Goal: Submit feedback/report problem: Submit feedback/report problem

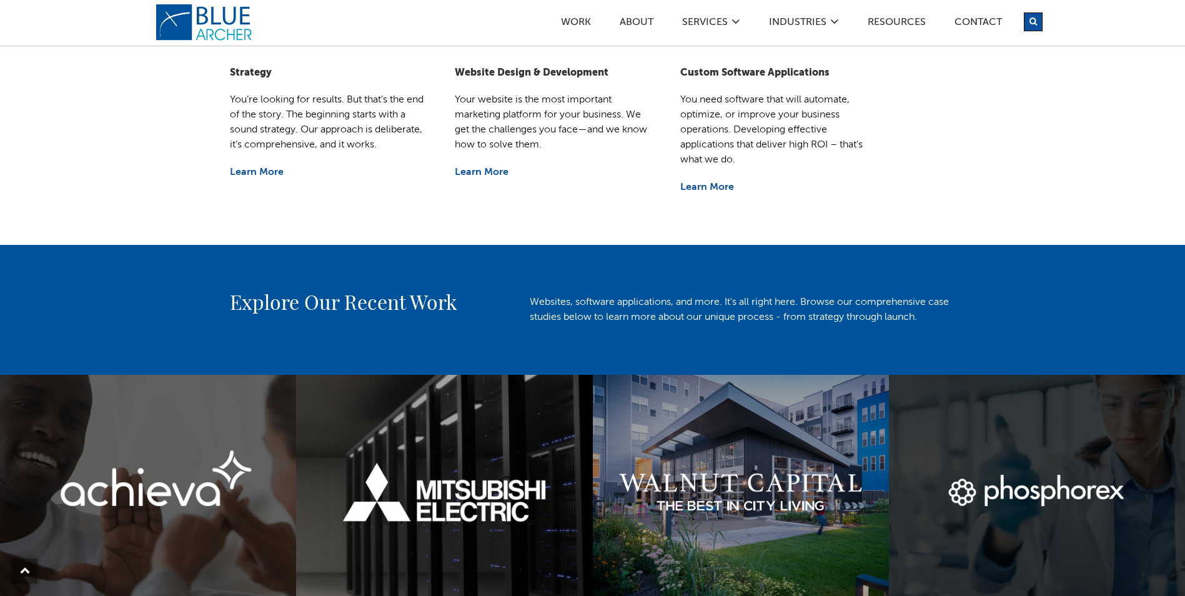
scroll to position [625, 0]
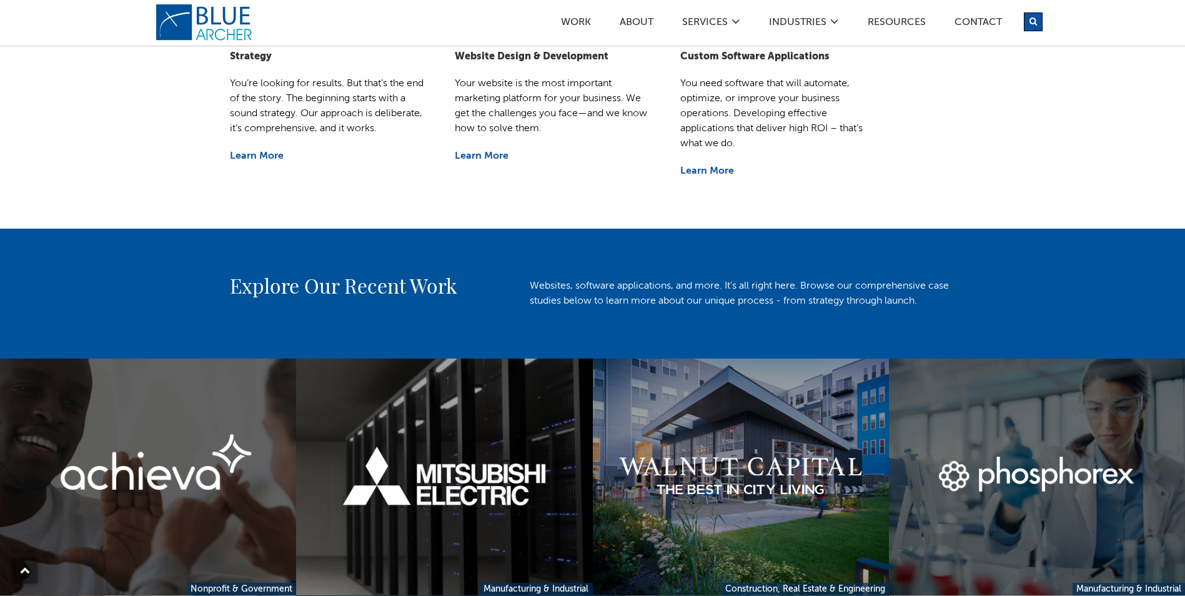
click at [374, 297] on h2 "Explore Our Recent Work" at bounding box center [367, 285] width 275 height 30
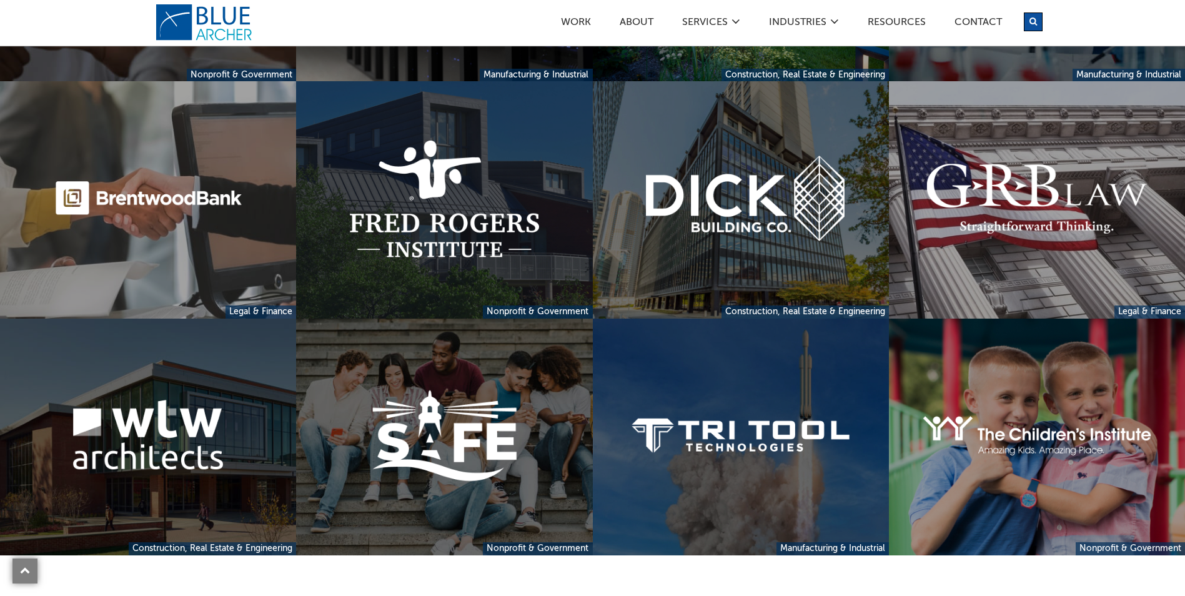
scroll to position [1003, 0]
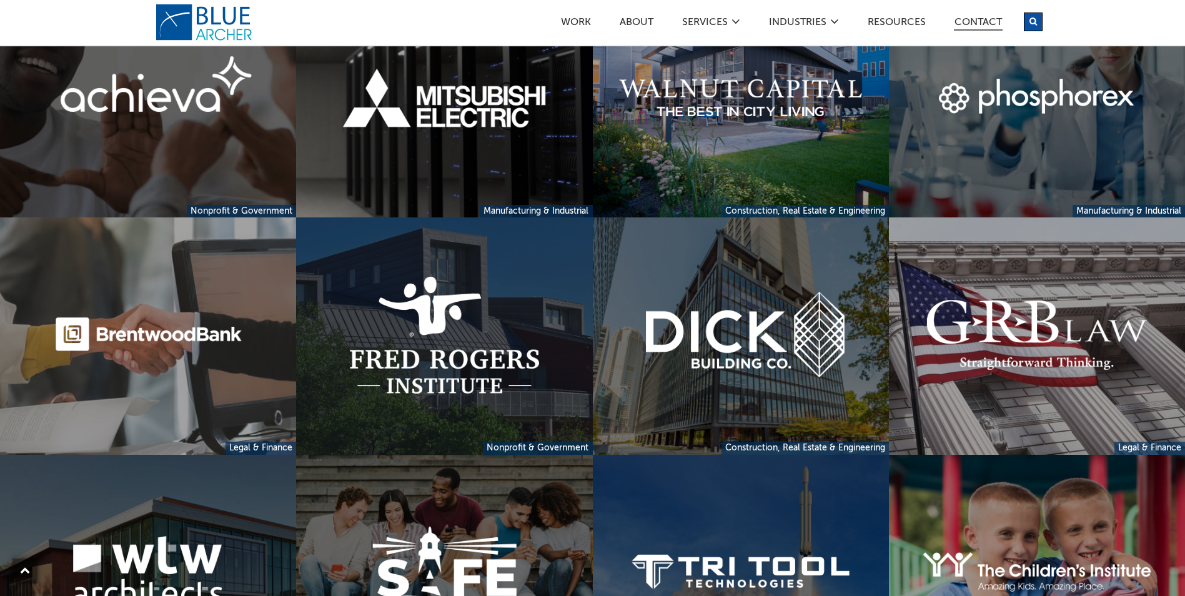
click at [981, 21] on link "Contact" at bounding box center [978, 23] width 49 height 13
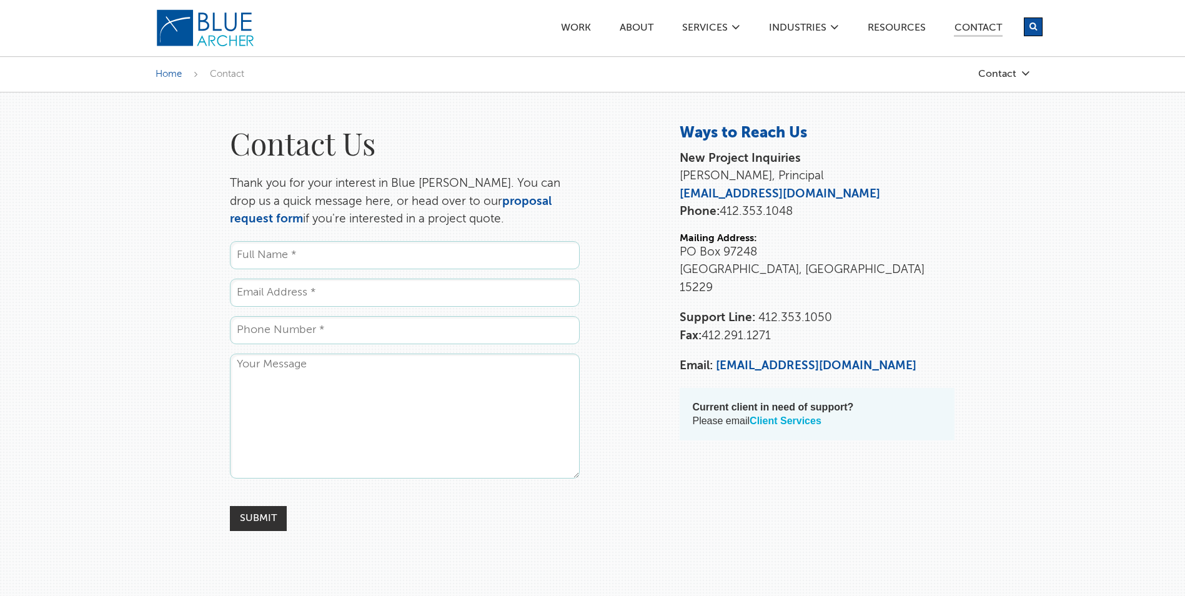
click at [795, 415] on link "Client Services" at bounding box center [786, 420] width 72 height 11
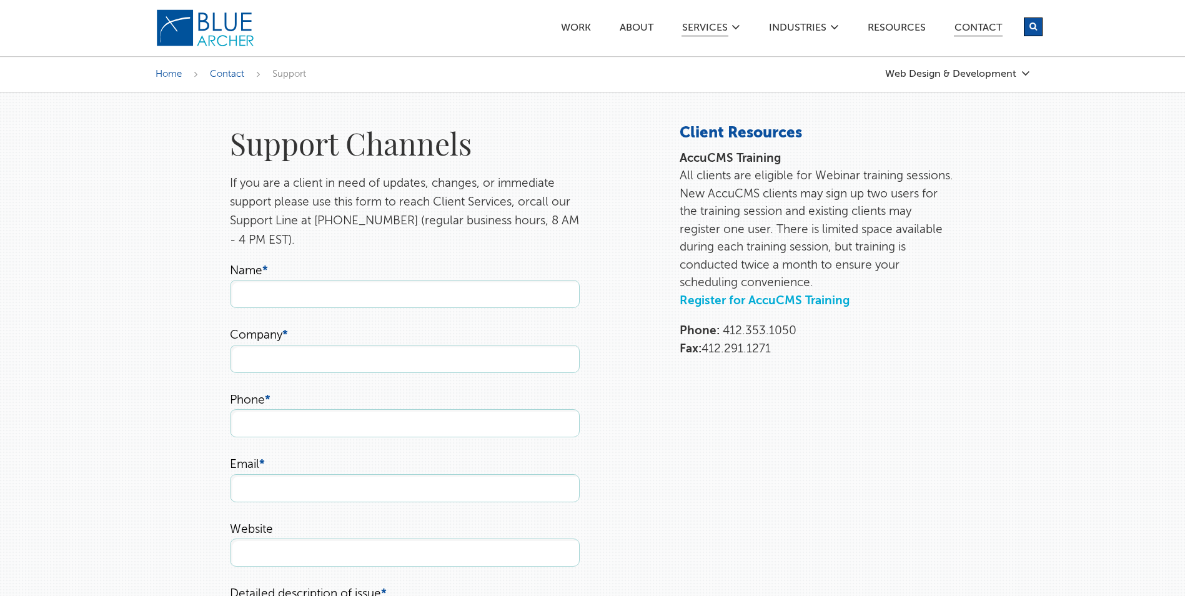
click at [826, 302] on link "Register for AccuCMS Training" at bounding box center [765, 301] width 170 height 12
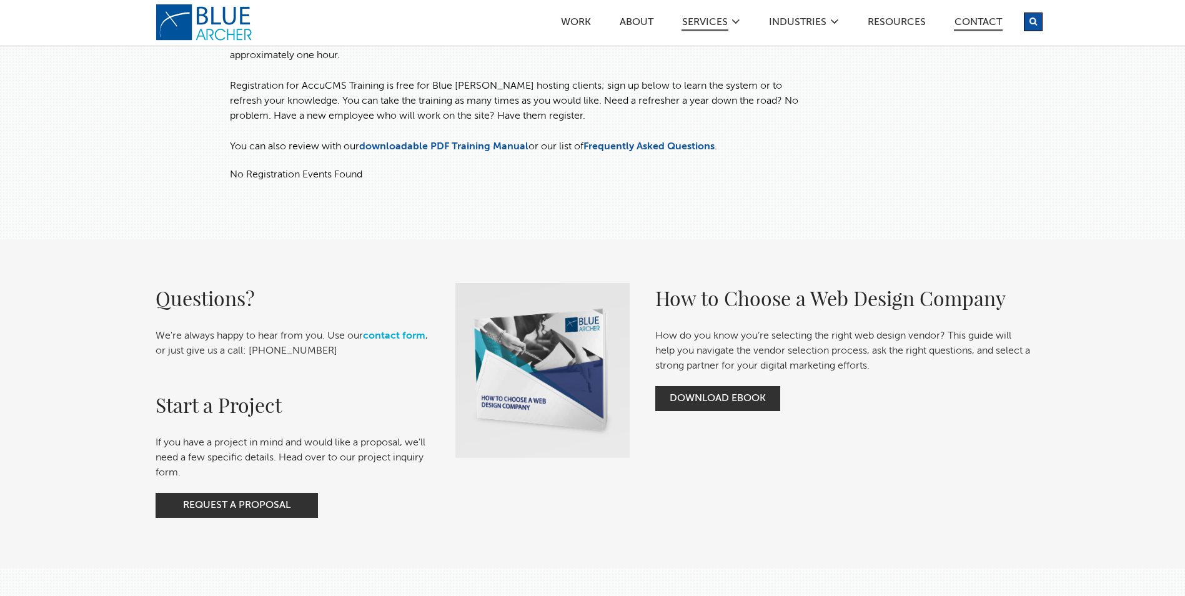
scroll to position [187, 0]
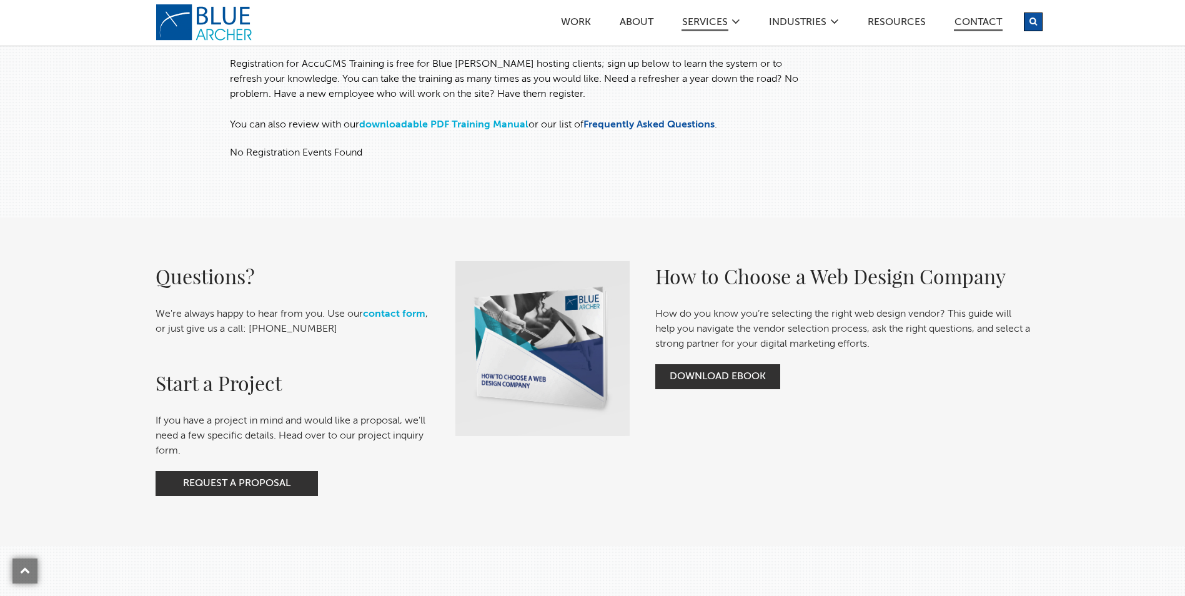
click at [497, 126] on link "downloadable PDF Training Manual" at bounding box center [443, 125] width 169 height 10
click at [965, 26] on link "Contact" at bounding box center [978, 23] width 49 height 13
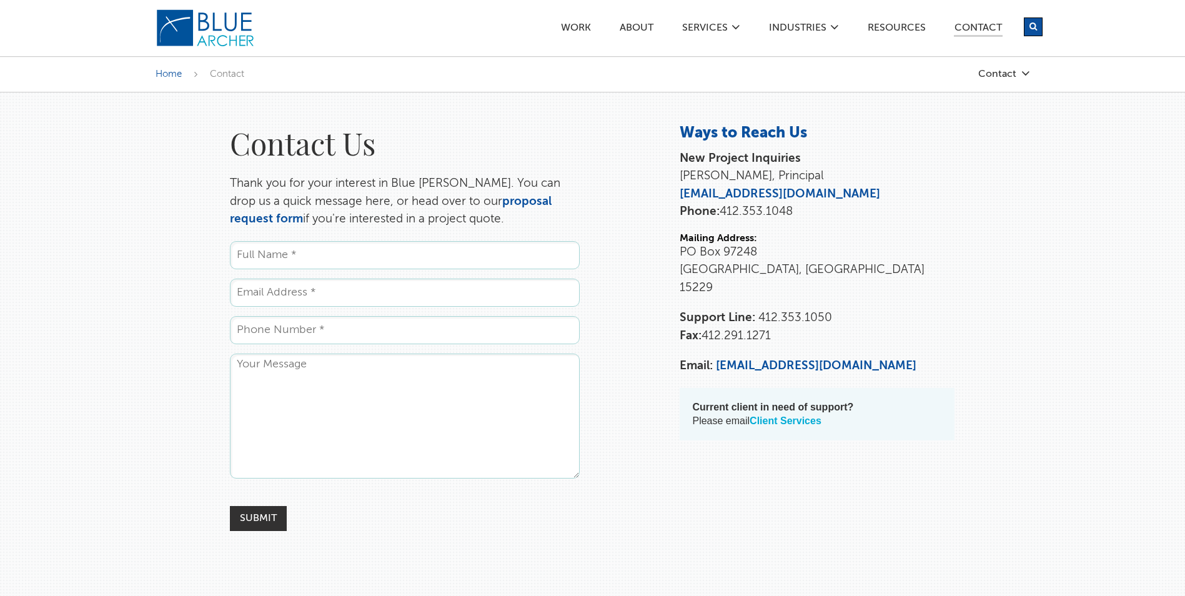
click at [785, 415] on link "Client Services" at bounding box center [786, 420] width 72 height 11
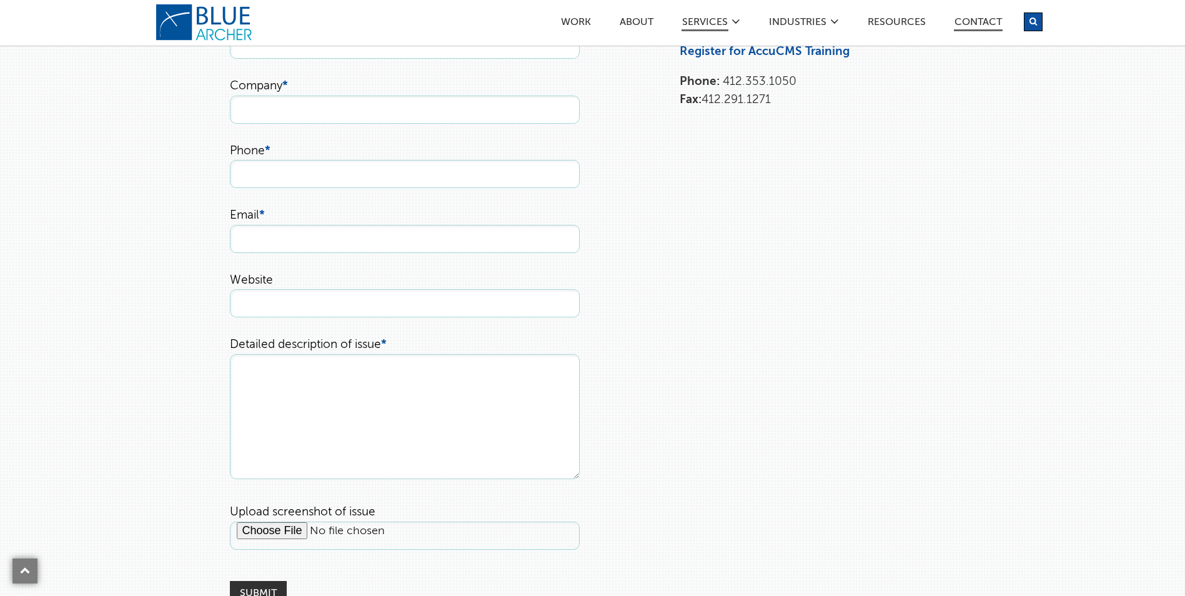
scroll to position [250, 0]
click at [428, 374] on textarea "Detailed description of issue *" at bounding box center [405, 416] width 350 height 125
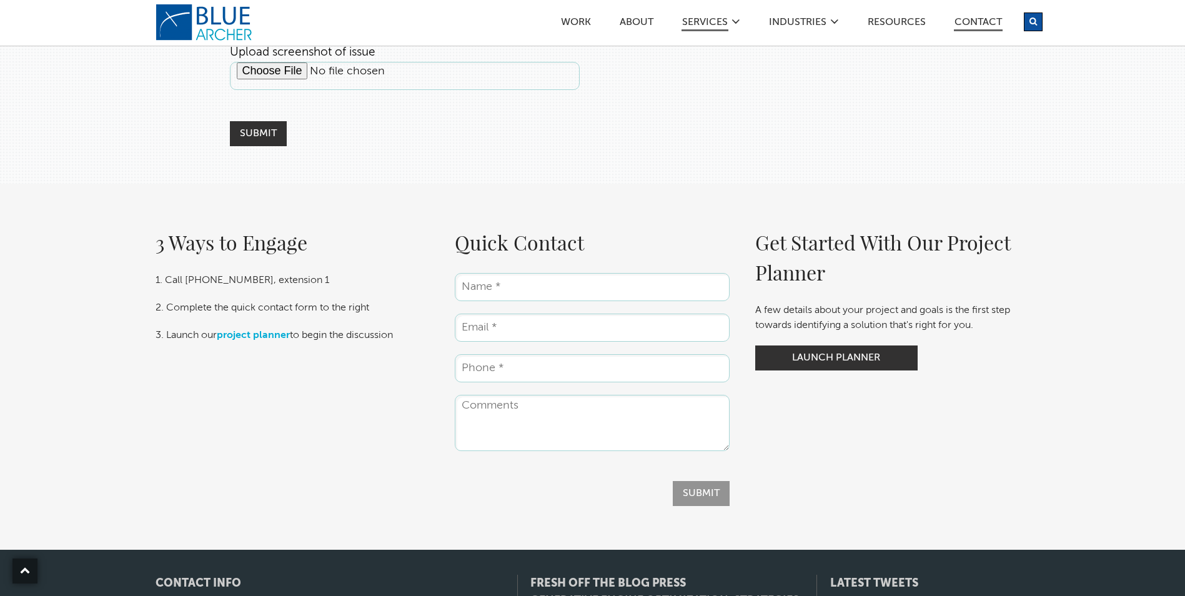
scroll to position [687, 0]
